Goal: Use online tool/utility: Utilize a website feature to perform a specific function

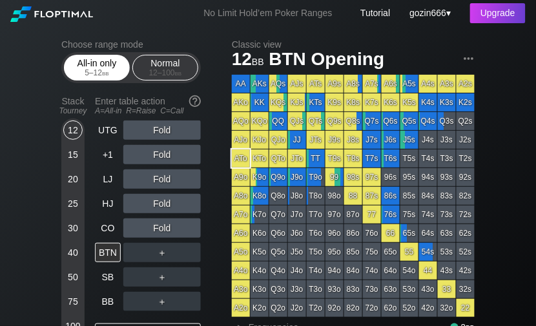
click at [99, 68] on div "5 – 12 bb" at bounding box center [97, 72] width 54 height 9
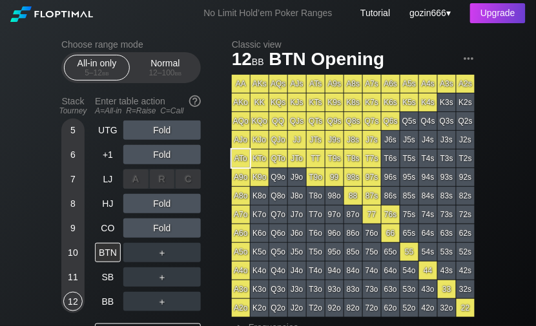
click at [158, 170] on div "A ✕ R ✕ C ✕ Fold" at bounding box center [161, 179] width 77 height 19
click at [110, 154] on div "+1" at bounding box center [108, 154] width 26 height 19
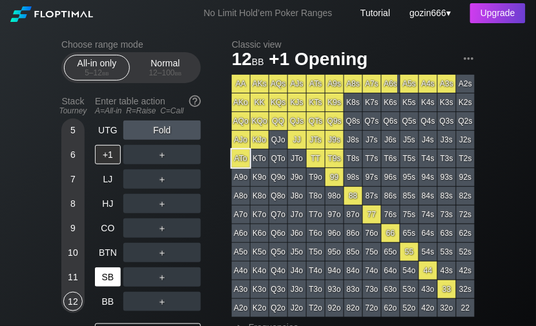
click at [103, 277] on div "SB" at bounding box center [108, 277] width 26 height 19
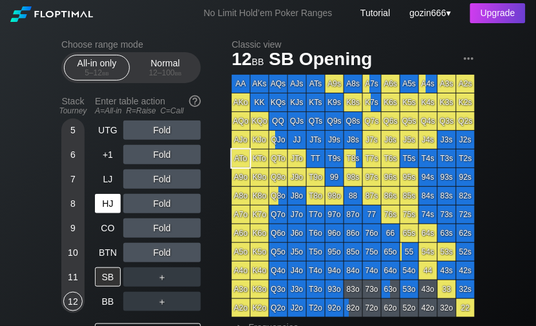
click at [109, 199] on div "HJ" at bounding box center [108, 203] width 26 height 19
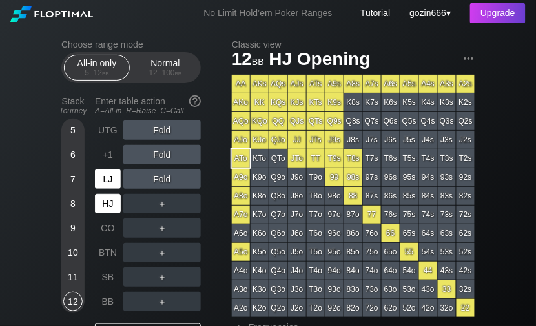
click at [112, 178] on div "LJ" at bounding box center [108, 179] width 26 height 19
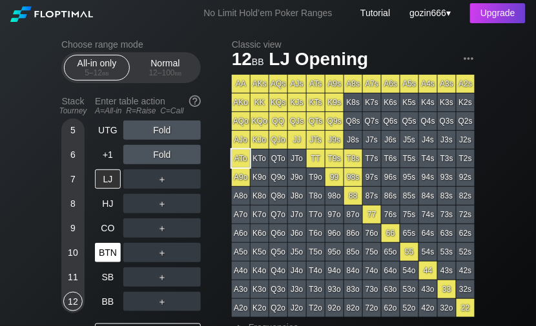
click at [108, 258] on div "BTN" at bounding box center [108, 252] width 26 height 19
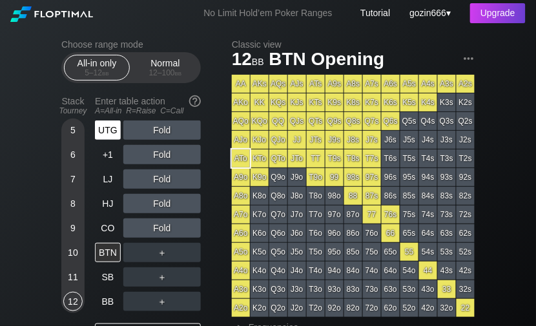
click at [115, 133] on div "UTG" at bounding box center [108, 130] width 26 height 19
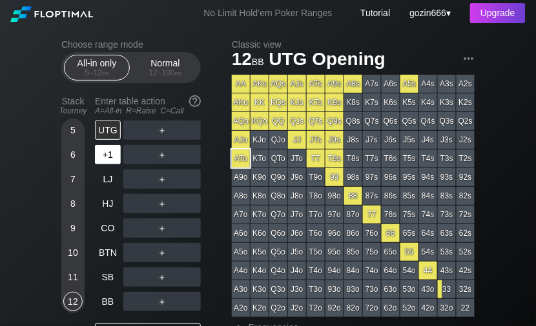
click at [110, 159] on div "+1" at bounding box center [108, 154] width 26 height 19
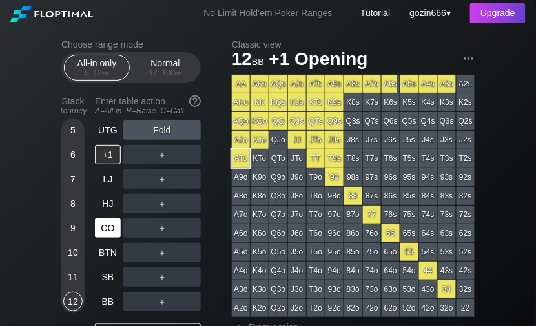
click at [117, 228] on div "CO" at bounding box center [108, 228] width 26 height 19
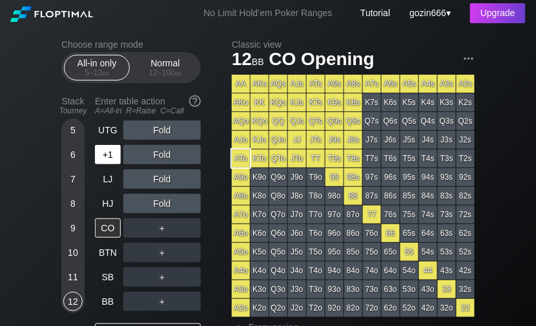
click at [106, 155] on div "+1" at bounding box center [108, 154] width 26 height 19
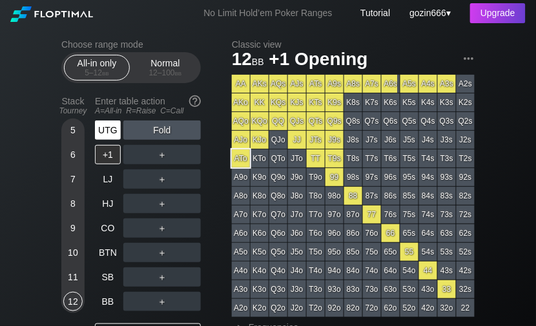
click at [115, 130] on div "UTG" at bounding box center [108, 130] width 26 height 19
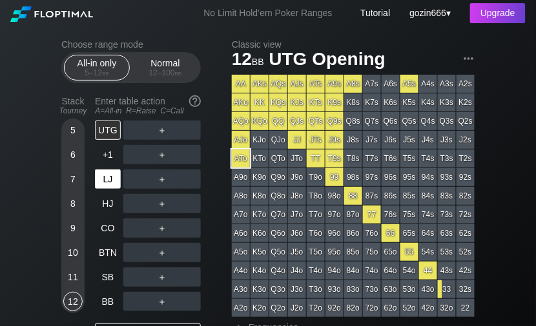
click at [99, 173] on div "LJ" at bounding box center [108, 179] width 26 height 19
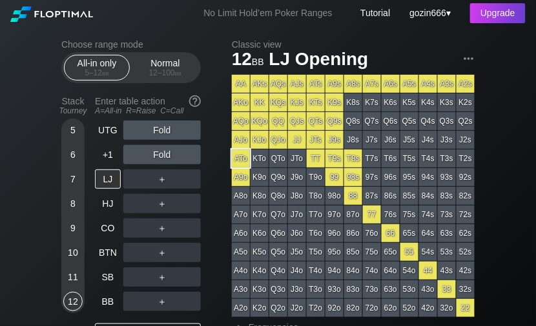
drag, startPoint x: 114, startPoint y: 284, endPoint x: 123, endPoint y: 281, distance: 9.4
click at [114, 284] on div "SB" at bounding box center [108, 277] width 26 height 19
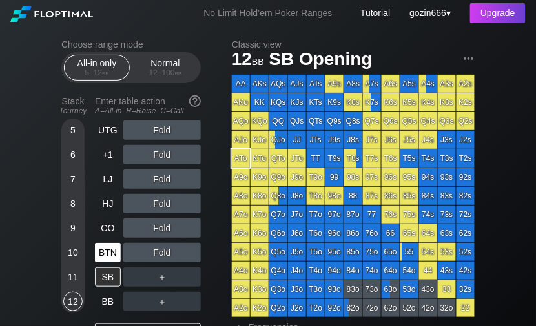
click at [107, 246] on div "BTN" at bounding box center [108, 252] width 26 height 19
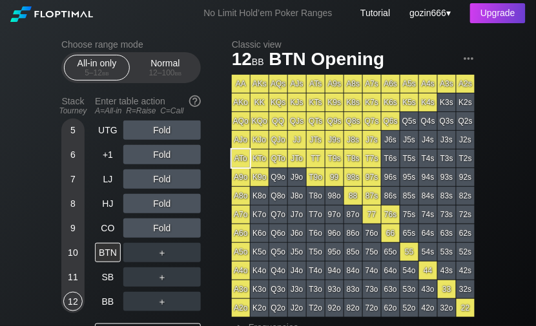
click at [94, 292] on div "Stack Tourney Enter table action A=All-in R=Raise C=Call 5 6 7 8 [PHONE_NUMBER]…" at bounding box center [130, 232] width 139 height 282
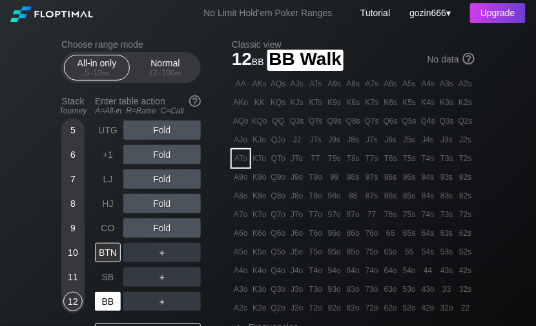
click at [103, 293] on div "BB" at bounding box center [108, 301] width 26 height 19
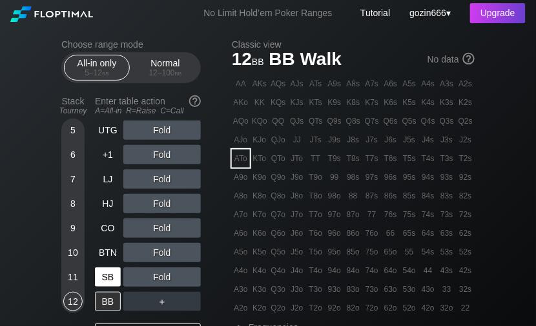
click at [112, 282] on div "SB" at bounding box center [108, 277] width 26 height 19
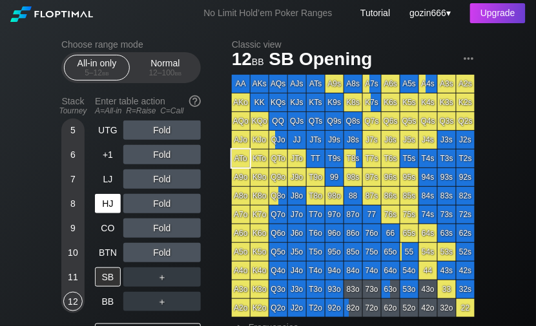
click at [112, 205] on div "HJ" at bounding box center [108, 203] width 26 height 19
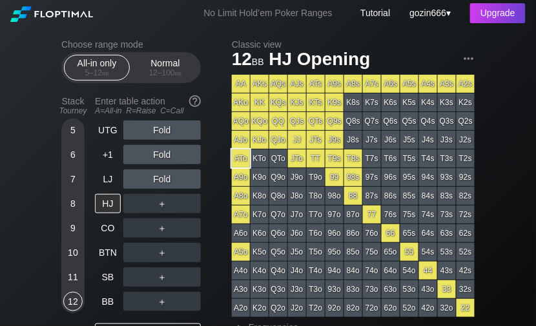
click at [77, 130] on div "5" at bounding box center [72, 130] width 19 height 19
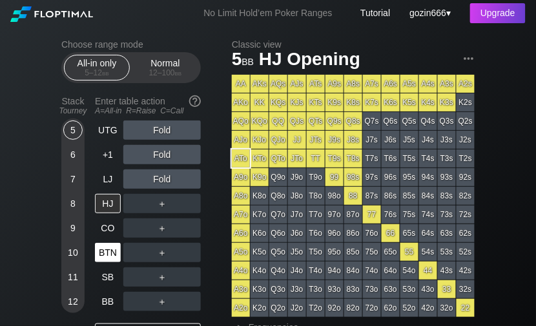
click at [121, 257] on div "BTN" at bounding box center [109, 253] width 28 height 25
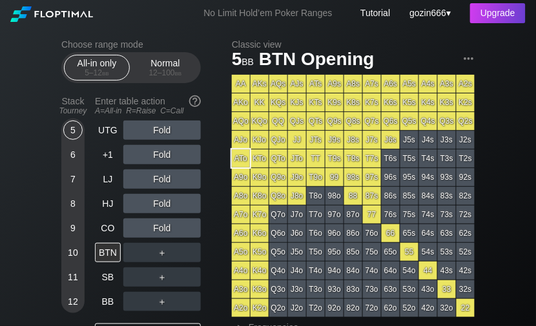
click at [68, 303] on div "12" at bounding box center [72, 301] width 19 height 19
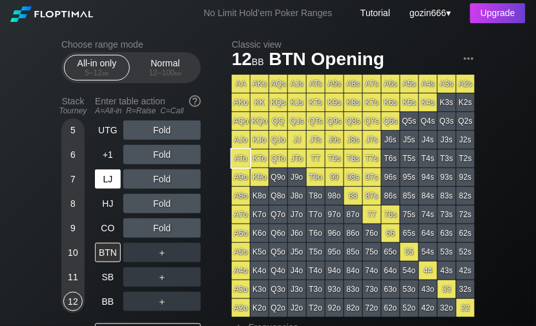
click at [114, 174] on div "LJ" at bounding box center [108, 179] width 26 height 19
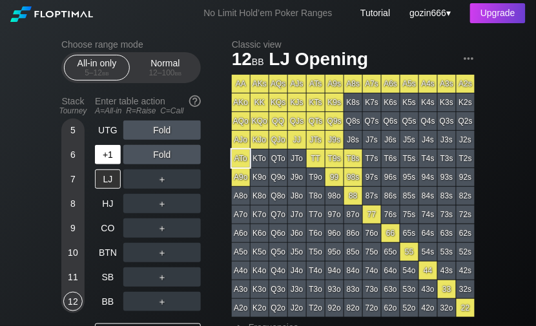
click at [111, 157] on div "+1" at bounding box center [108, 154] width 26 height 19
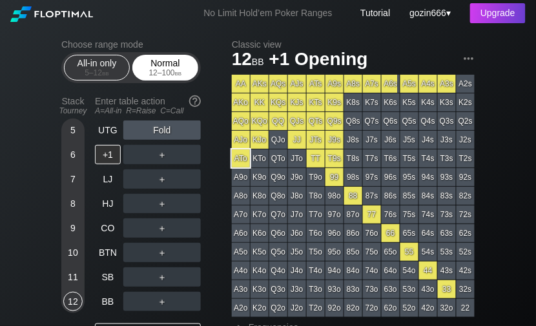
click at [163, 73] on div "12 – 100 bb" at bounding box center [165, 72] width 54 height 9
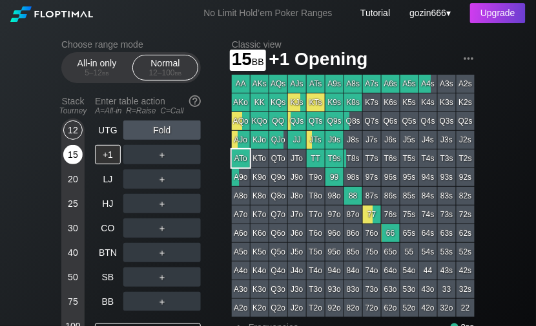
click at [75, 157] on div "15" at bounding box center [72, 154] width 19 height 19
drag, startPoint x: 101, startPoint y: 67, endPoint x: 215, endPoint y: 68, distance: 113.6
click at [101, 67] on div "All-in only 5 – 12 bb" at bounding box center [96, 67] width 59 height 25
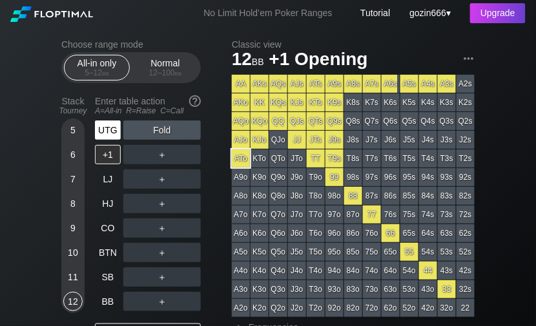
click at [117, 132] on div "UTG" at bounding box center [108, 130] width 26 height 19
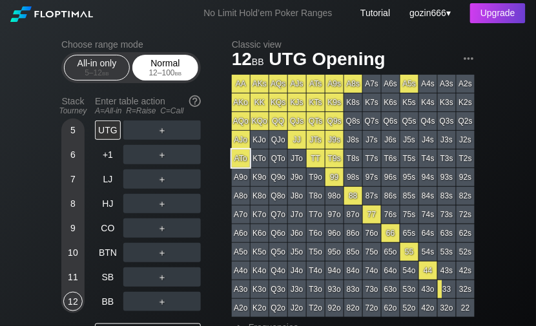
click at [161, 68] on div "12 – 100 bb" at bounding box center [165, 72] width 54 height 9
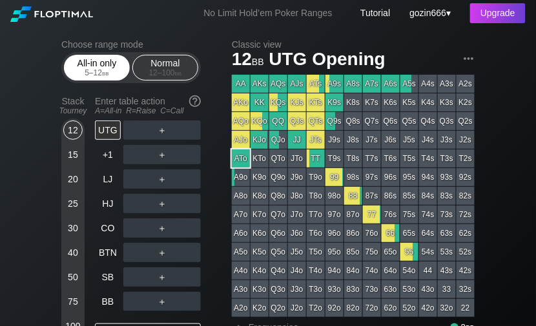
click at [102, 70] on span "bb" at bounding box center [105, 72] width 7 height 9
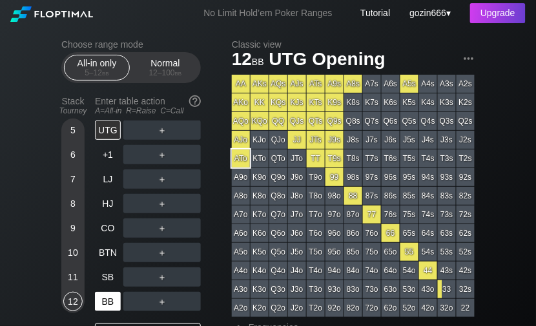
click at [114, 303] on div "BB" at bounding box center [108, 301] width 26 height 19
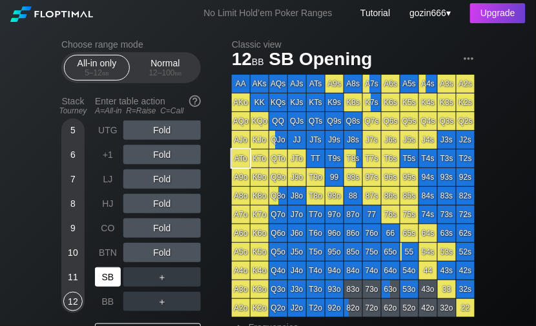
click at [101, 285] on div "SB" at bounding box center [108, 277] width 26 height 19
click at [70, 132] on div "5" at bounding box center [72, 130] width 19 height 19
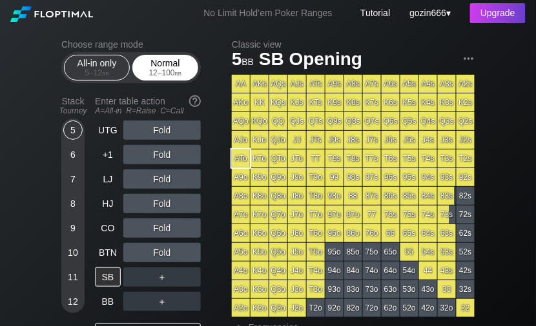
click at [163, 65] on div "Normal 12 – 100 bb" at bounding box center [164, 67] width 59 height 25
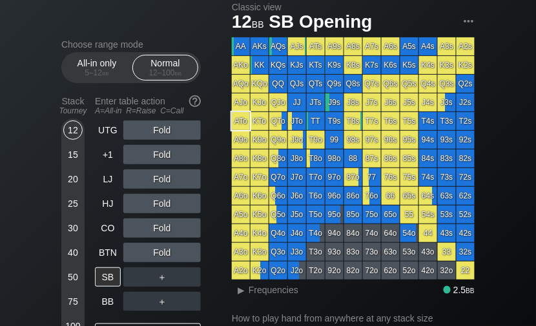
scroll to position [86, 0]
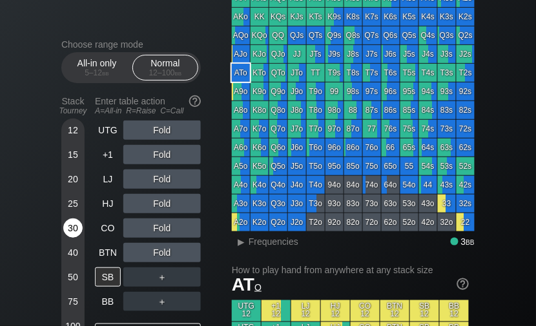
click at [77, 223] on div "30" at bounding box center [72, 228] width 19 height 19
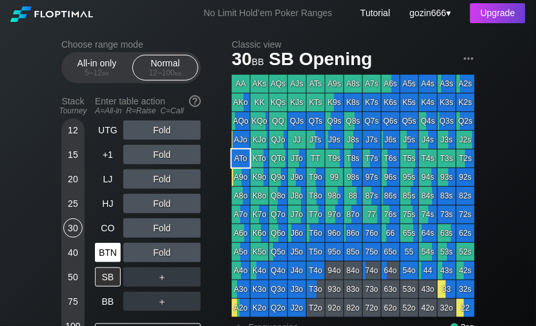
click at [107, 241] on div "BTN" at bounding box center [109, 253] width 28 height 25
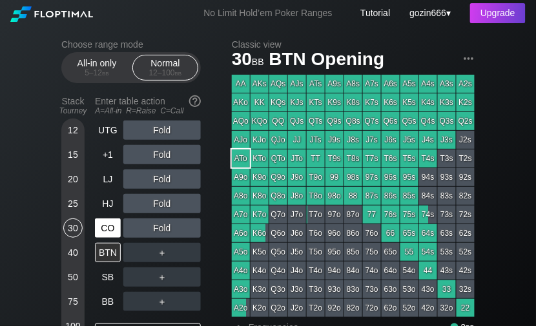
click at [112, 231] on div "CO" at bounding box center [108, 228] width 26 height 19
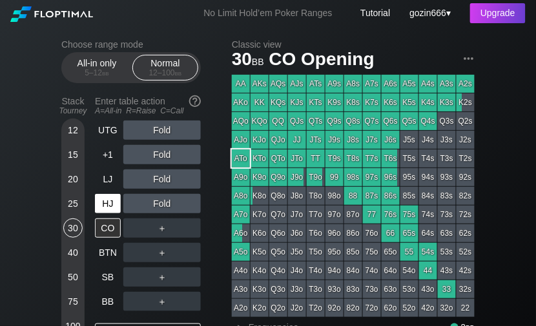
click at [112, 209] on div "HJ" at bounding box center [108, 203] width 26 height 19
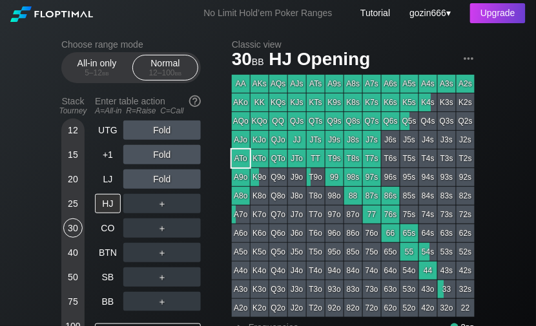
click at [75, 181] on div "20" at bounding box center [72, 179] width 19 height 19
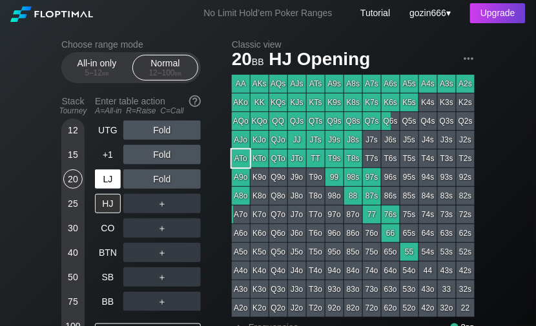
click at [107, 177] on div "LJ" at bounding box center [108, 179] width 26 height 19
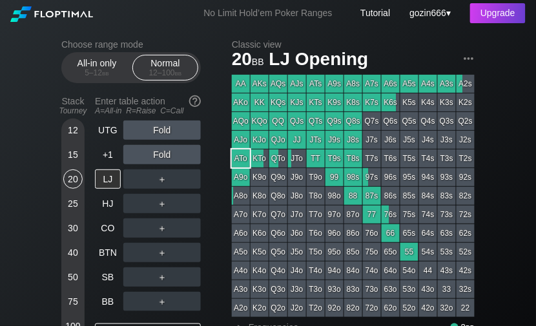
drag, startPoint x: 70, startPoint y: 155, endPoint x: 80, endPoint y: 155, distance: 10.3
click at [70, 155] on div "15" at bounding box center [72, 154] width 19 height 19
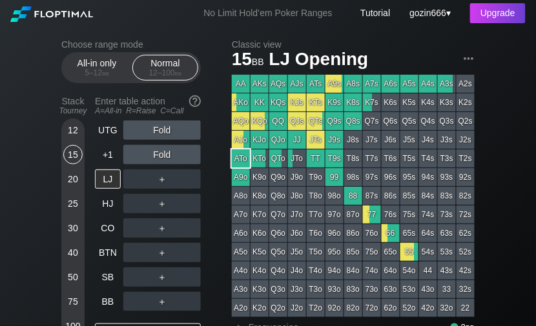
drag, startPoint x: 105, startPoint y: 161, endPoint x: 181, endPoint y: 166, distance: 76.3
click at [105, 161] on div "+1" at bounding box center [108, 154] width 26 height 19
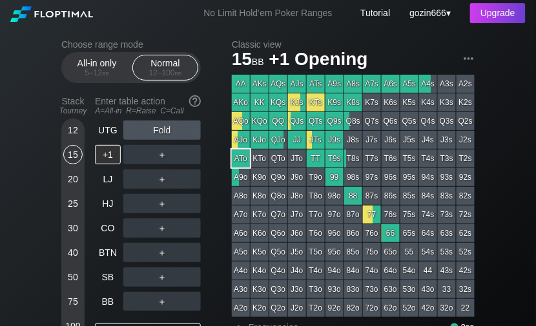
click at [79, 175] on div "20" at bounding box center [72, 179] width 19 height 19
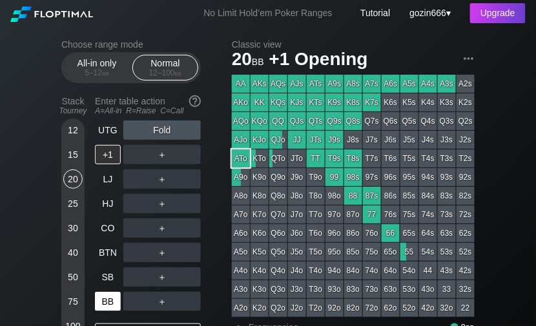
click at [110, 308] on div "BB" at bounding box center [108, 301] width 26 height 19
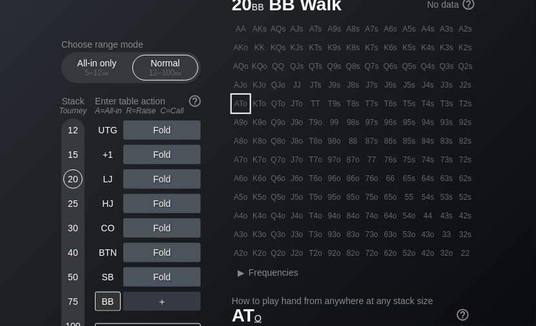
scroll to position [172, 0]
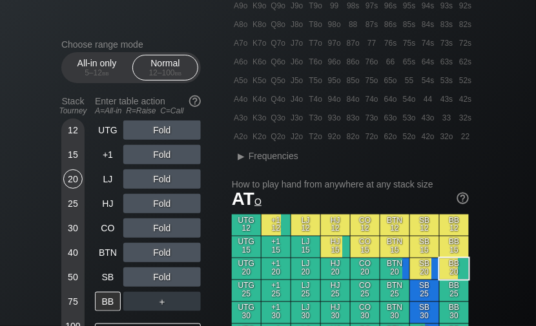
click at [297, 24] on div "J8o" at bounding box center [297, 24] width 18 height 18
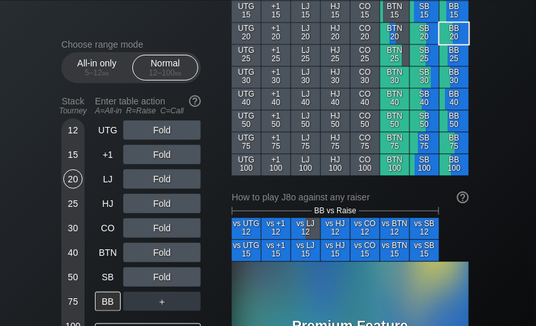
scroll to position [321, 0]
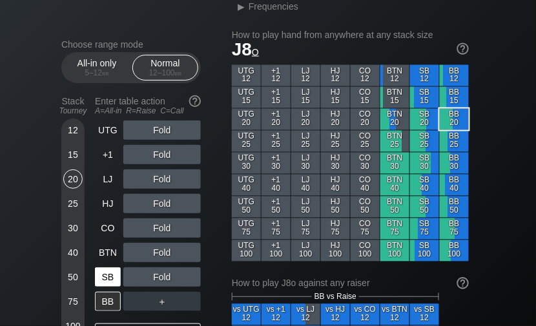
click at [109, 276] on div "SB" at bounding box center [108, 277] width 26 height 19
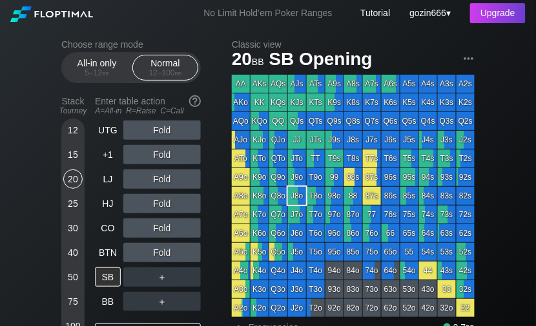
click at [75, 135] on div "12" at bounding box center [72, 130] width 19 height 19
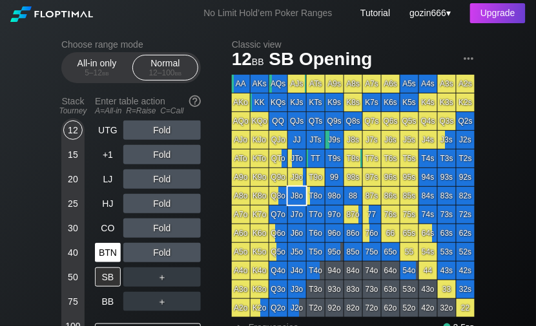
click at [104, 249] on div "BTN" at bounding box center [108, 252] width 26 height 19
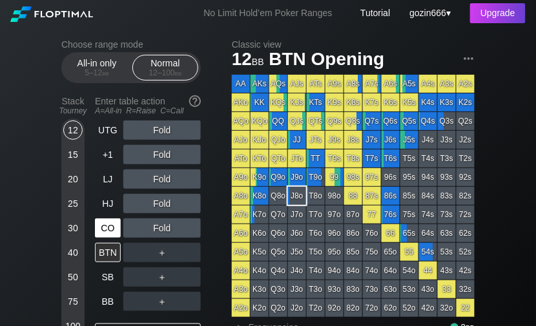
click at [108, 226] on div "CO" at bounding box center [108, 228] width 26 height 19
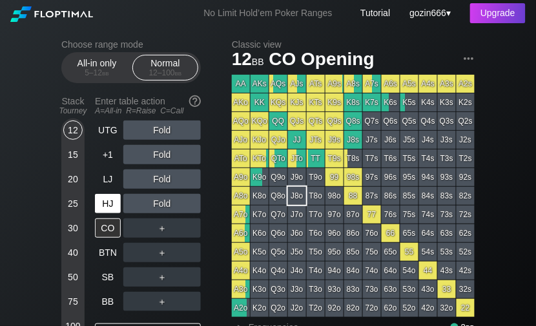
click at [112, 202] on div "HJ" at bounding box center [108, 203] width 26 height 19
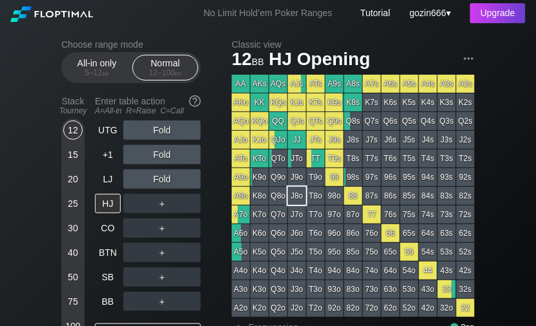
click at [73, 209] on div "25" at bounding box center [72, 203] width 19 height 19
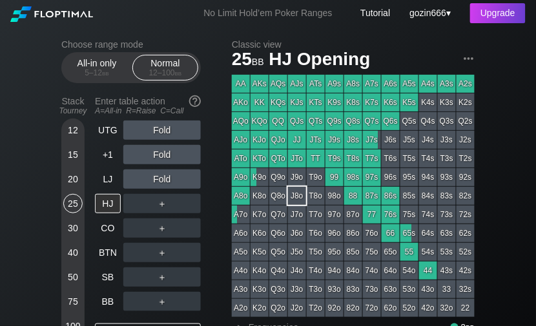
drag, startPoint x: 75, startPoint y: 181, endPoint x: 83, endPoint y: 184, distance: 8.2
click at [75, 181] on div "20" at bounding box center [72, 179] width 19 height 19
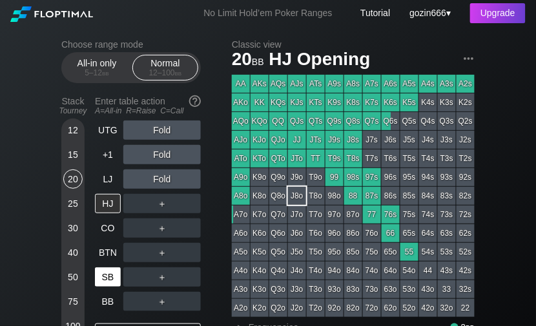
click at [116, 283] on div "SB" at bounding box center [108, 277] width 26 height 19
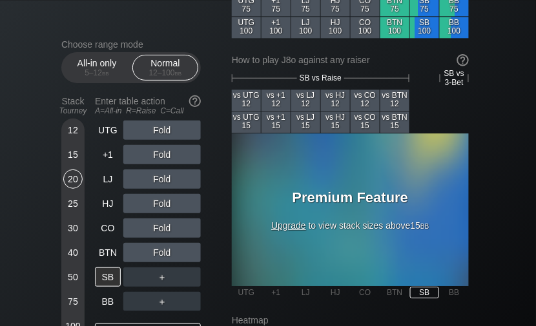
scroll to position [588, 0]
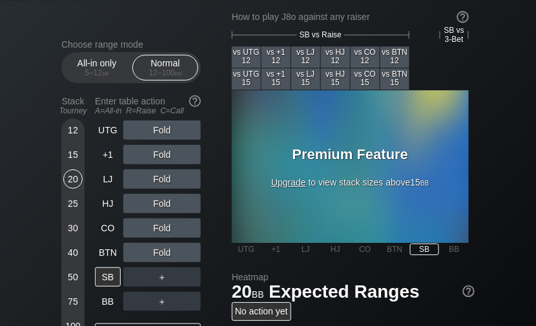
click at [76, 130] on div "12" at bounding box center [72, 130] width 19 height 19
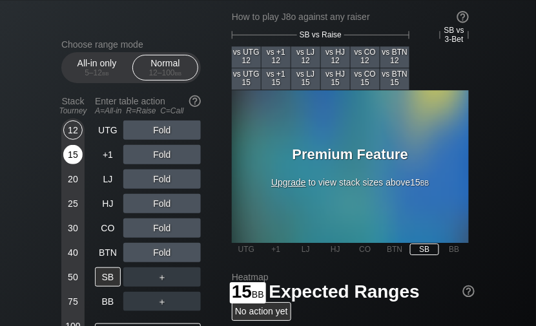
click at [70, 155] on div "15" at bounding box center [72, 154] width 19 height 19
click at [80, 174] on div "20" at bounding box center [72, 179] width 19 height 19
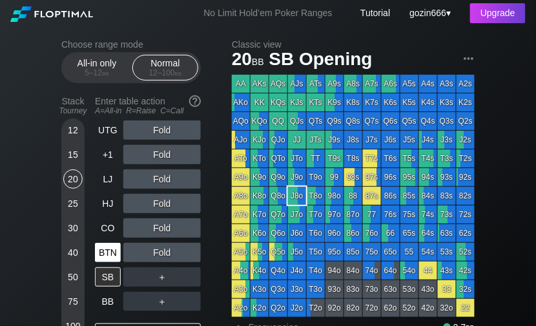
click at [110, 254] on div "BTN" at bounding box center [108, 252] width 26 height 19
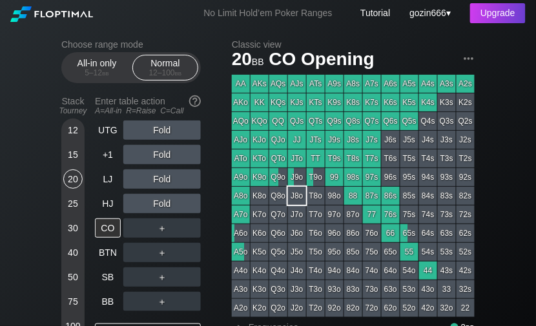
drag, startPoint x: 114, startPoint y: 228, endPoint x: 125, endPoint y: 230, distance: 11.9
click at [112, 227] on div "CO" at bounding box center [108, 228] width 26 height 19
click at [116, 181] on div "LJ" at bounding box center [108, 179] width 26 height 19
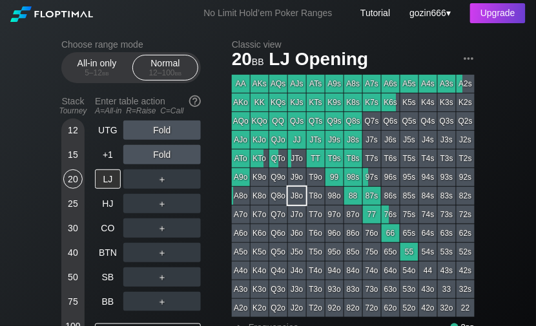
click at [74, 163] on div "15" at bounding box center [72, 154] width 19 height 19
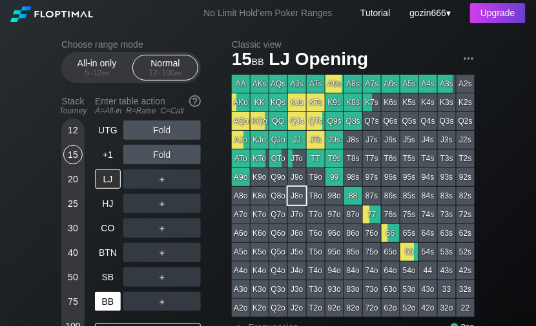
click at [116, 299] on div "BB" at bounding box center [108, 301] width 26 height 19
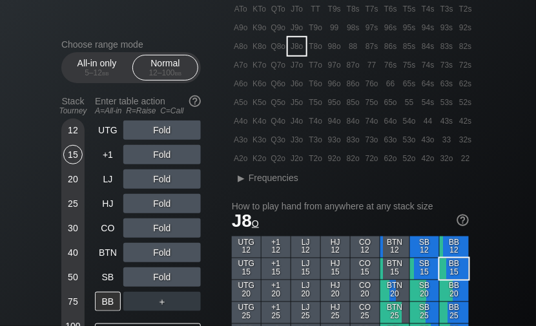
scroll to position [86, 0]
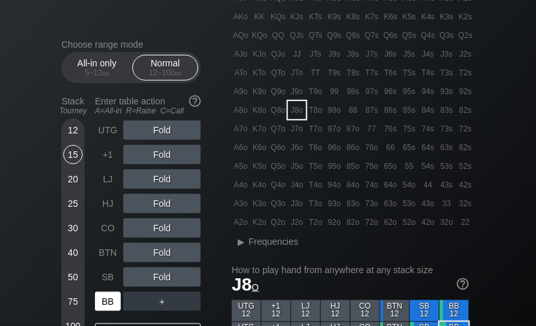
click at [98, 290] on div "BB" at bounding box center [109, 302] width 28 height 25
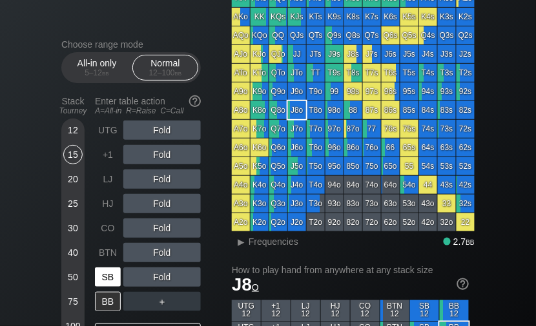
click at [109, 274] on div "SB" at bounding box center [108, 277] width 26 height 19
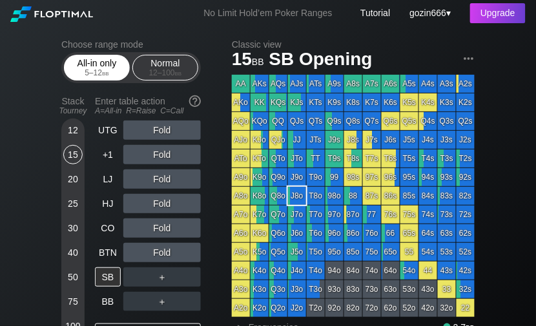
click at [90, 71] on div "5 – 12 bb" at bounding box center [97, 72] width 54 height 9
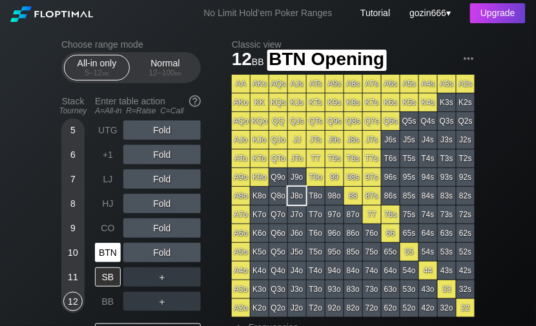
click at [114, 261] on div "BTN" at bounding box center [108, 252] width 26 height 19
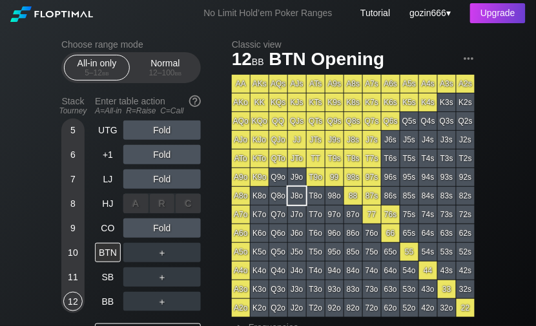
click at [156, 205] on div "A ✕ R ✕ C ✕ Fold" at bounding box center [161, 203] width 77 height 19
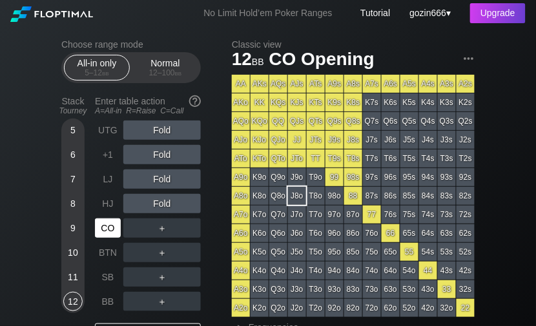
click at [112, 230] on div "CO" at bounding box center [108, 228] width 26 height 19
click at [70, 231] on div "9" at bounding box center [72, 228] width 19 height 19
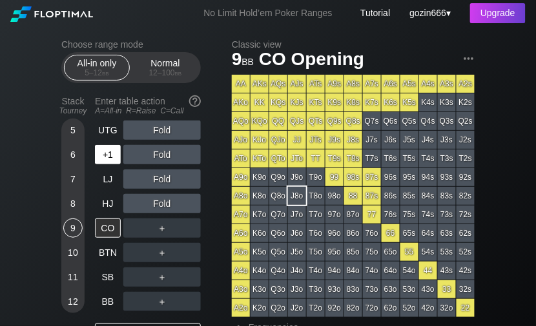
drag, startPoint x: 106, startPoint y: 161, endPoint x: 112, endPoint y: 158, distance: 6.9
click at [106, 161] on div "+1" at bounding box center [108, 154] width 26 height 19
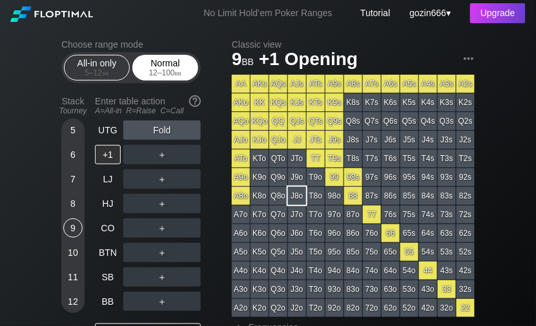
click at [175, 70] on span "bb" at bounding box center [178, 72] width 7 height 9
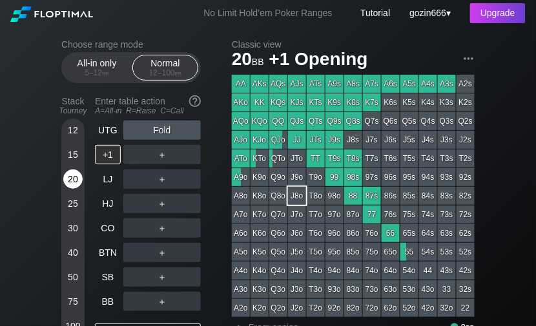
click at [77, 182] on div "20" at bounding box center [72, 179] width 19 height 19
click at [117, 281] on div "SB" at bounding box center [108, 277] width 26 height 19
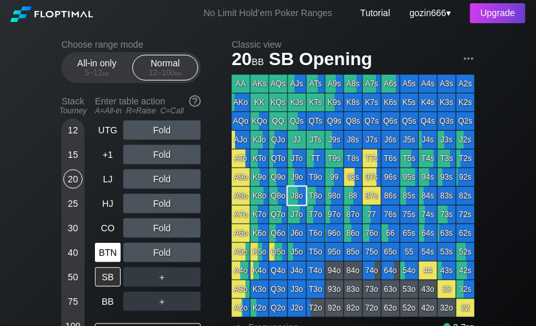
drag, startPoint x: 99, startPoint y: 252, endPoint x: 114, endPoint y: 250, distance: 14.9
click at [101, 252] on div "BTN" at bounding box center [108, 252] width 26 height 19
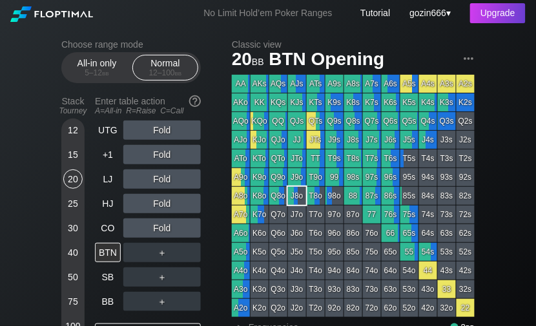
click at [70, 152] on div "15" at bounding box center [72, 154] width 19 height 19
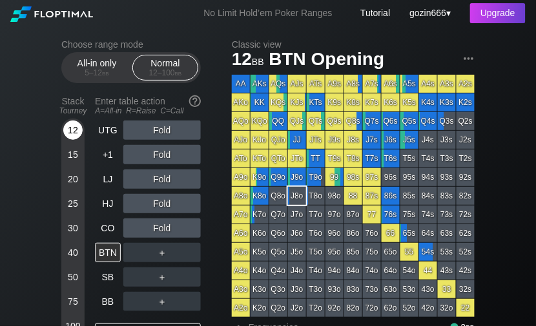
click at [81, 130] on div "12" at bounding box center [72, 130] width 19 height 19
click at [107, 271] on div "SB" at bounding box center [108, 277] width 26 height 19
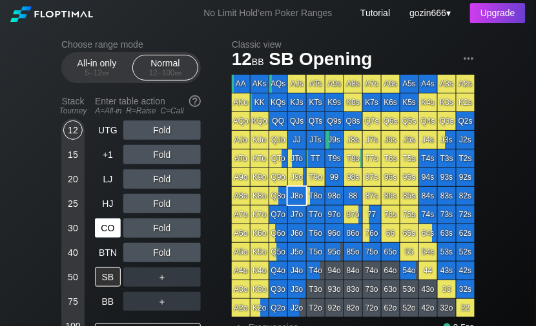
click at [103, 225] on div "CO" at bounding box center [108, 228] width 26 height 19
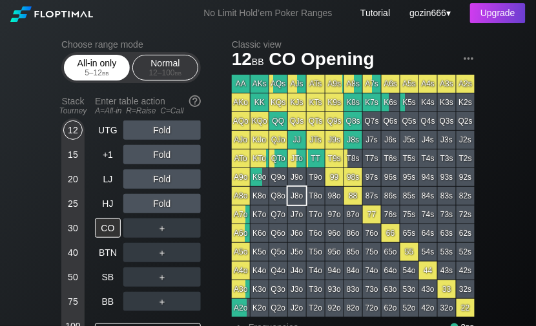
click at [111, 68] on div "All-in only 5 – 12 bb" at bounding box center [96, 67] width 59 height 25
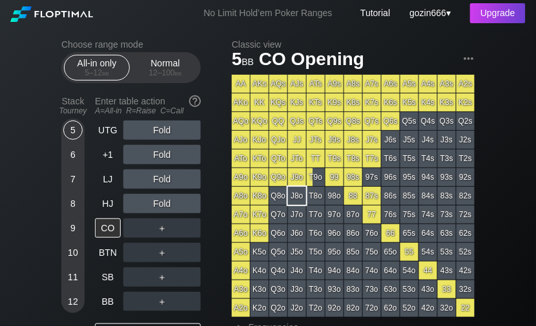
click at [81, 127] on div "5" at bounding box center [72, 130] width 19 height 19
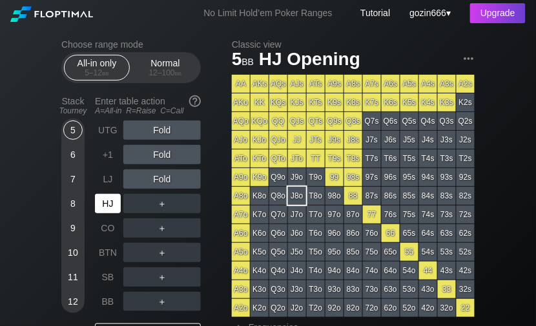
click at [114, 205] on div "HJ" at bounding box center [108, 203] width 26 height 19
